Goal: Information Seeking & Learning: Learn about a topic

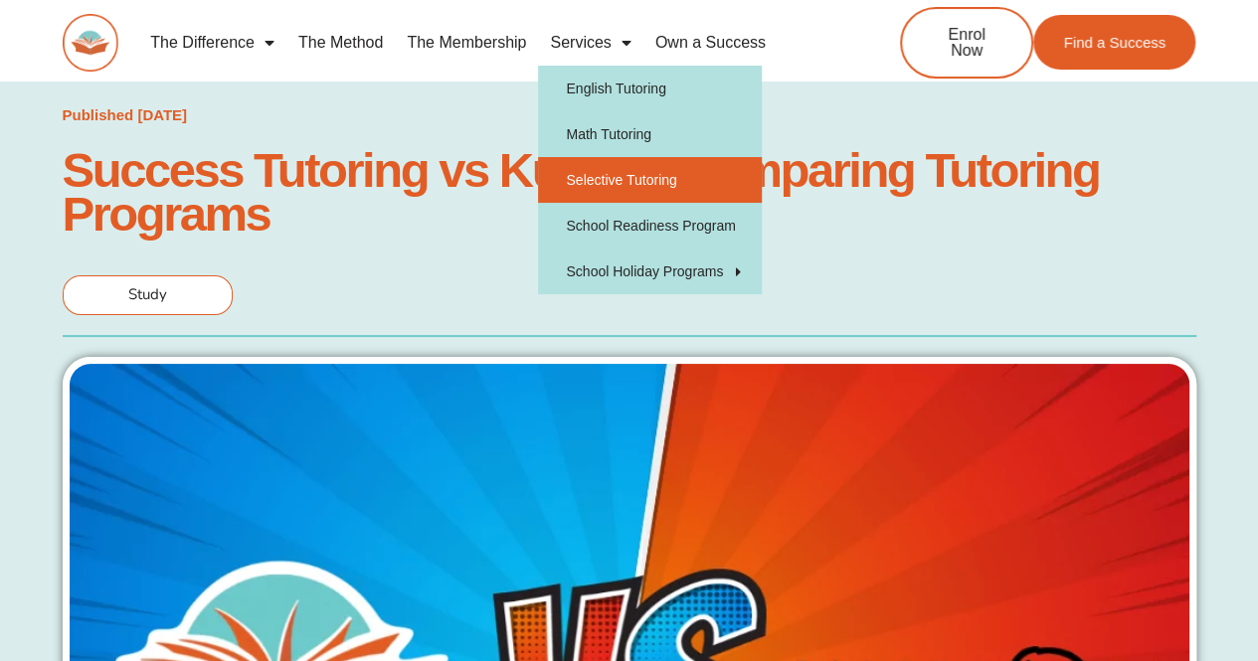
click at [638, 178] on link "Selective Tutoring" at bounding box center [650, 180] width 224 height 46
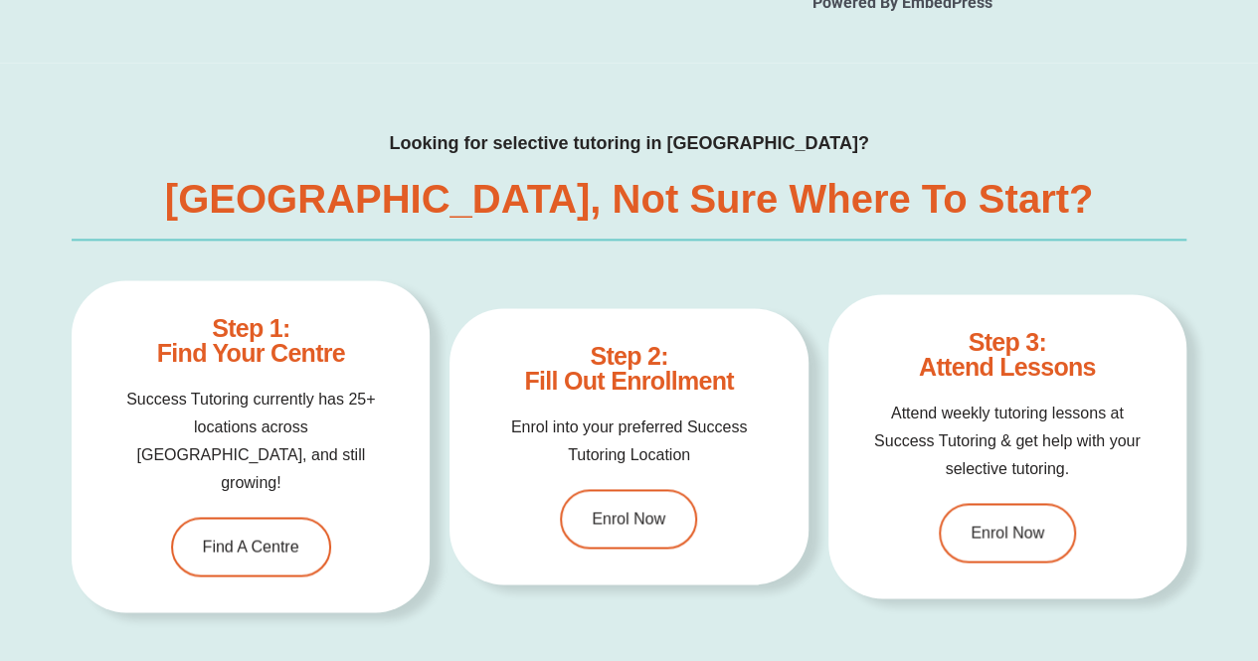
scroll to position [4942, 0]
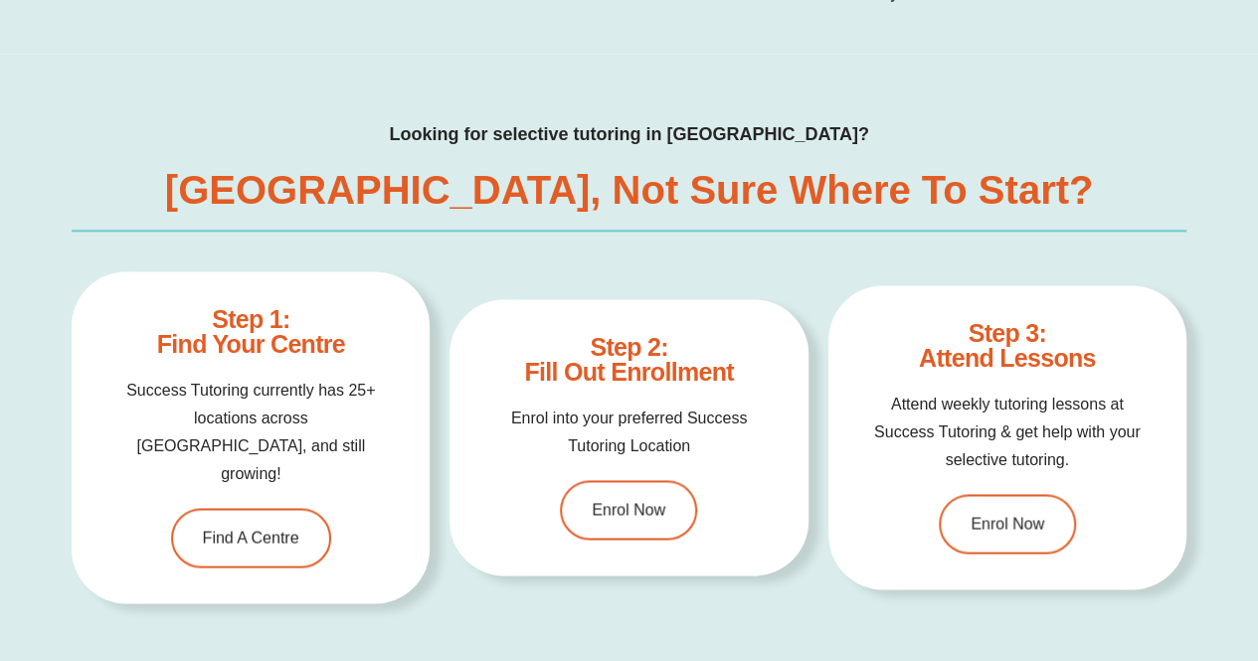
type input "*"
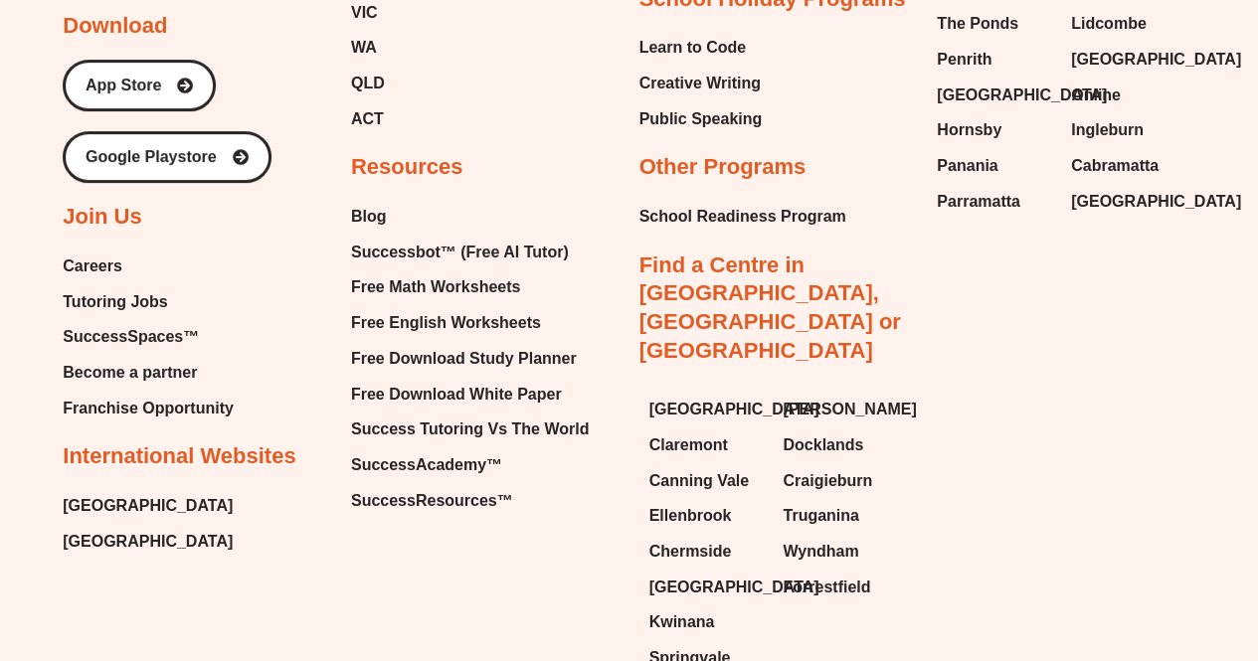
scroll to position [7846, 0]
